Goal: Navigation & Orientation: Find specific page/section

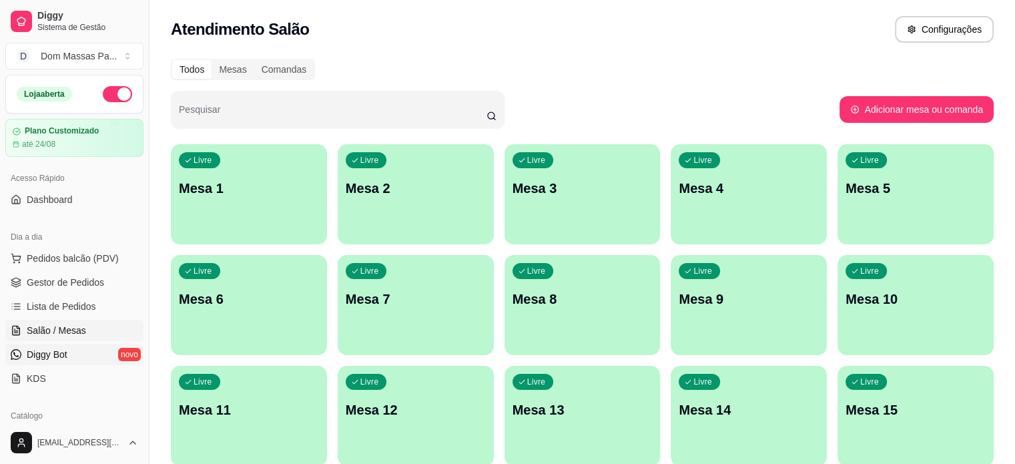
click at [67, 351] on span "Diggy Bot" at bounding box center [47, 354] width 41 height 13
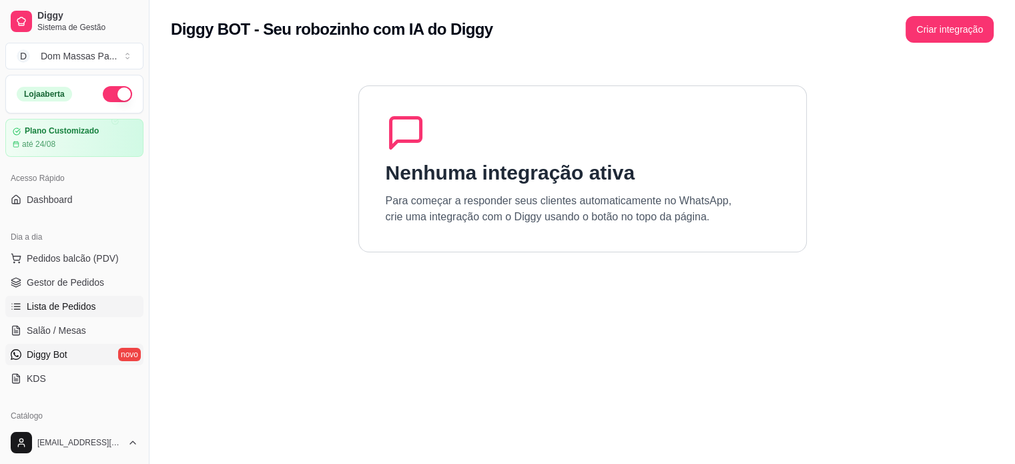
click at [71, 310] on span "Lista de Pedidos" at bounding box center [61, 306] width 69 height 13
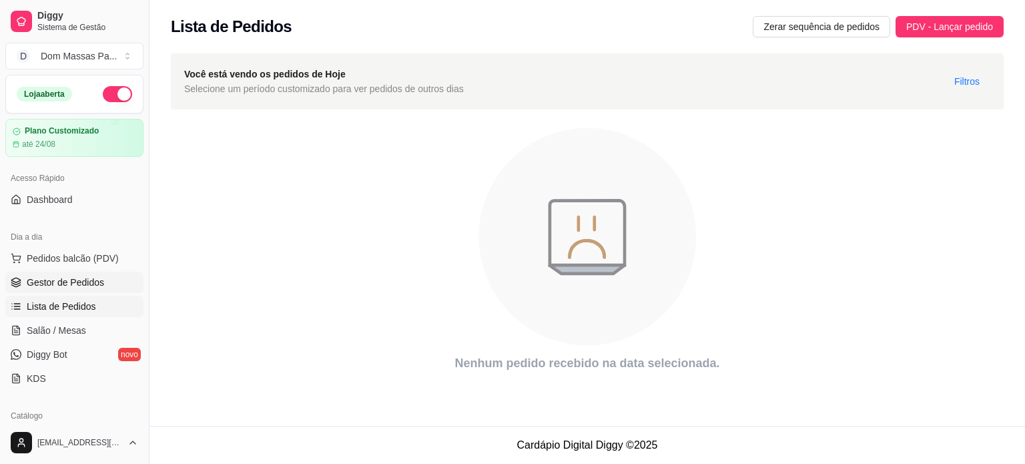
click at [85, 278] on span "Gestor de Pedidos" at bounding box center [65, 282] width 77 height 13
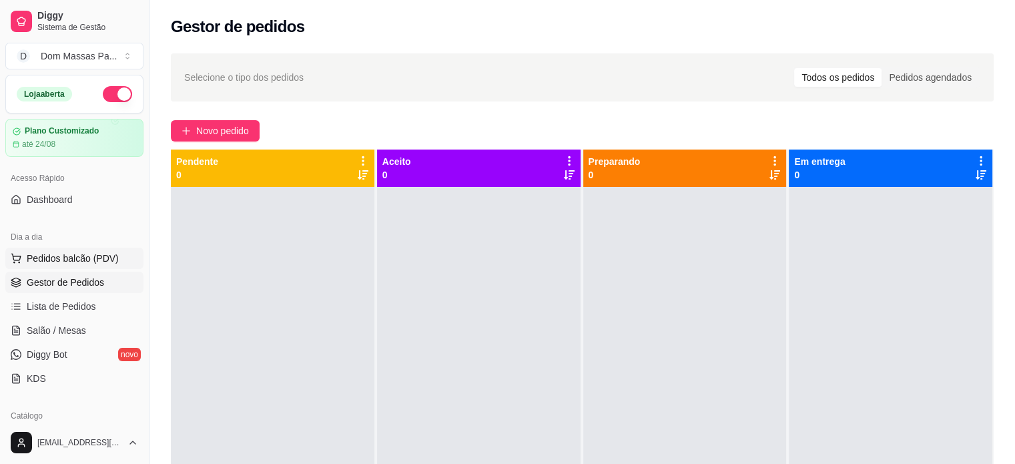
click at [89, 249] on button "Pedidos balcão (PDV)" at bounding box center [74, 258] width 138 height 21
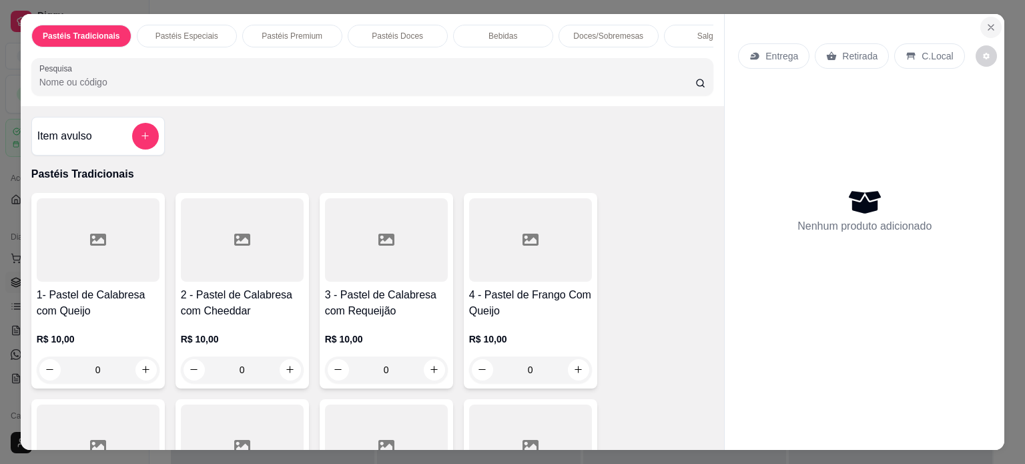
click at [989, 22] on icon "Close" at bounding box center [990, 27] width 11 height 11
